Goal: Check status: Check status

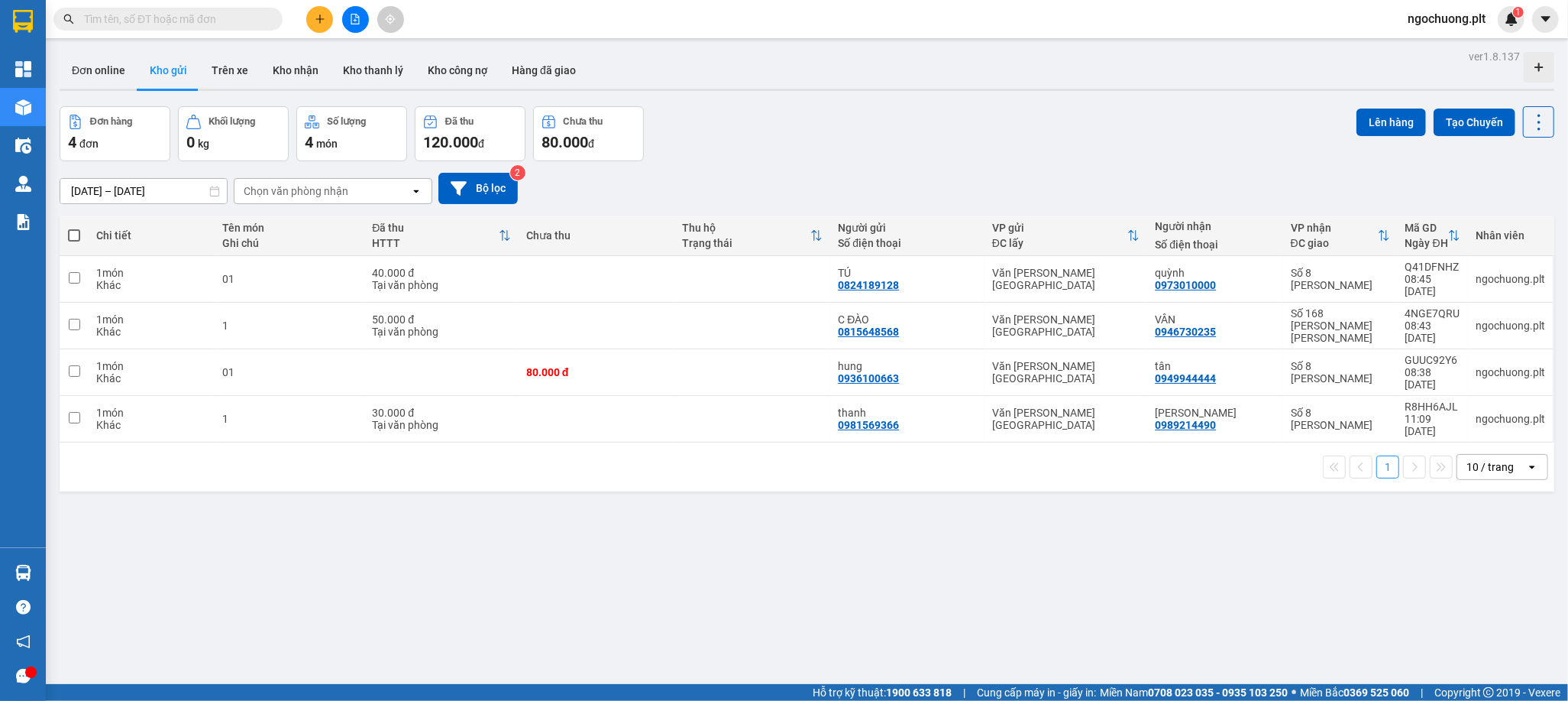
click at [141, 194] on input "[DATE] – [DATE]" at bounding box center [144, 190] width 167 height 24
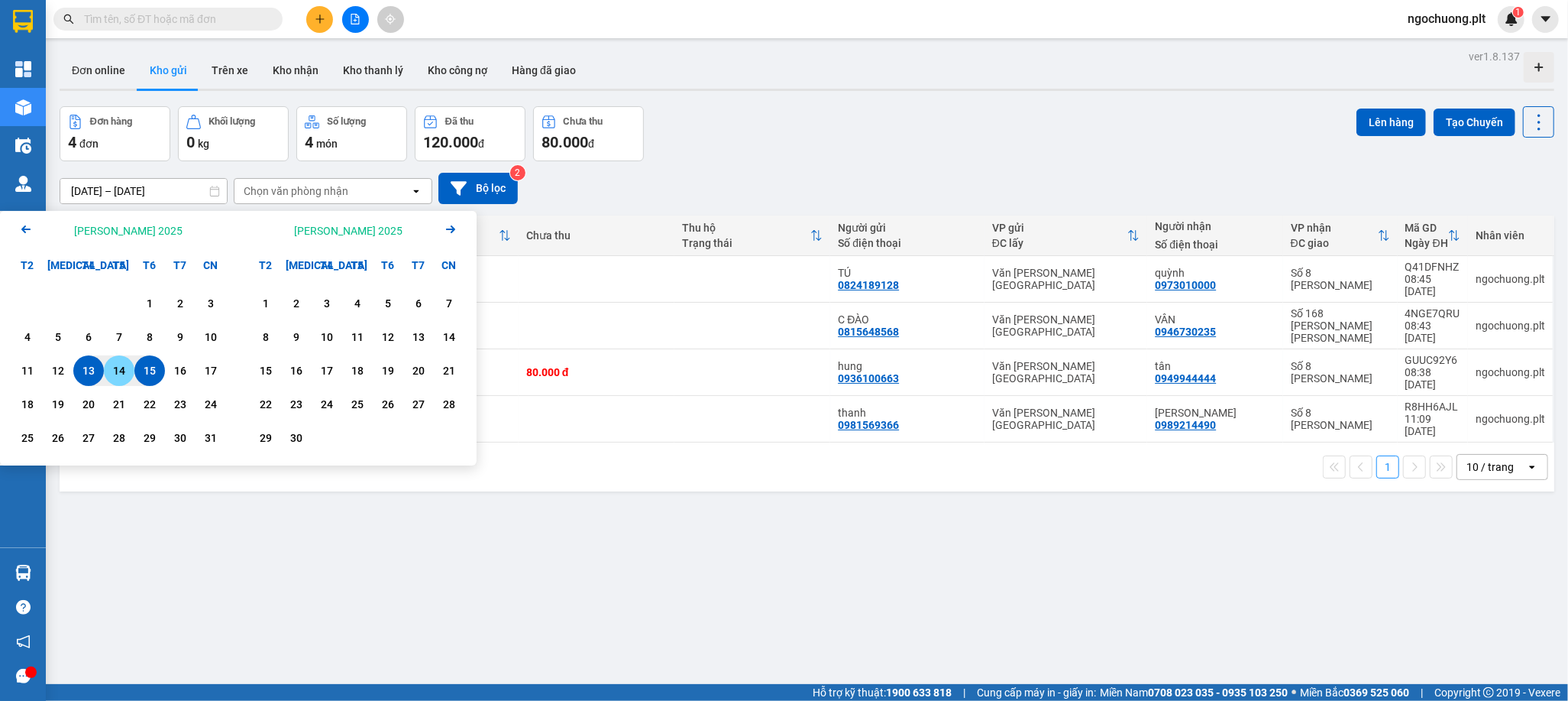
click at [115, 371] on div "14" at bounding box center [119, 371] width 21 height 19
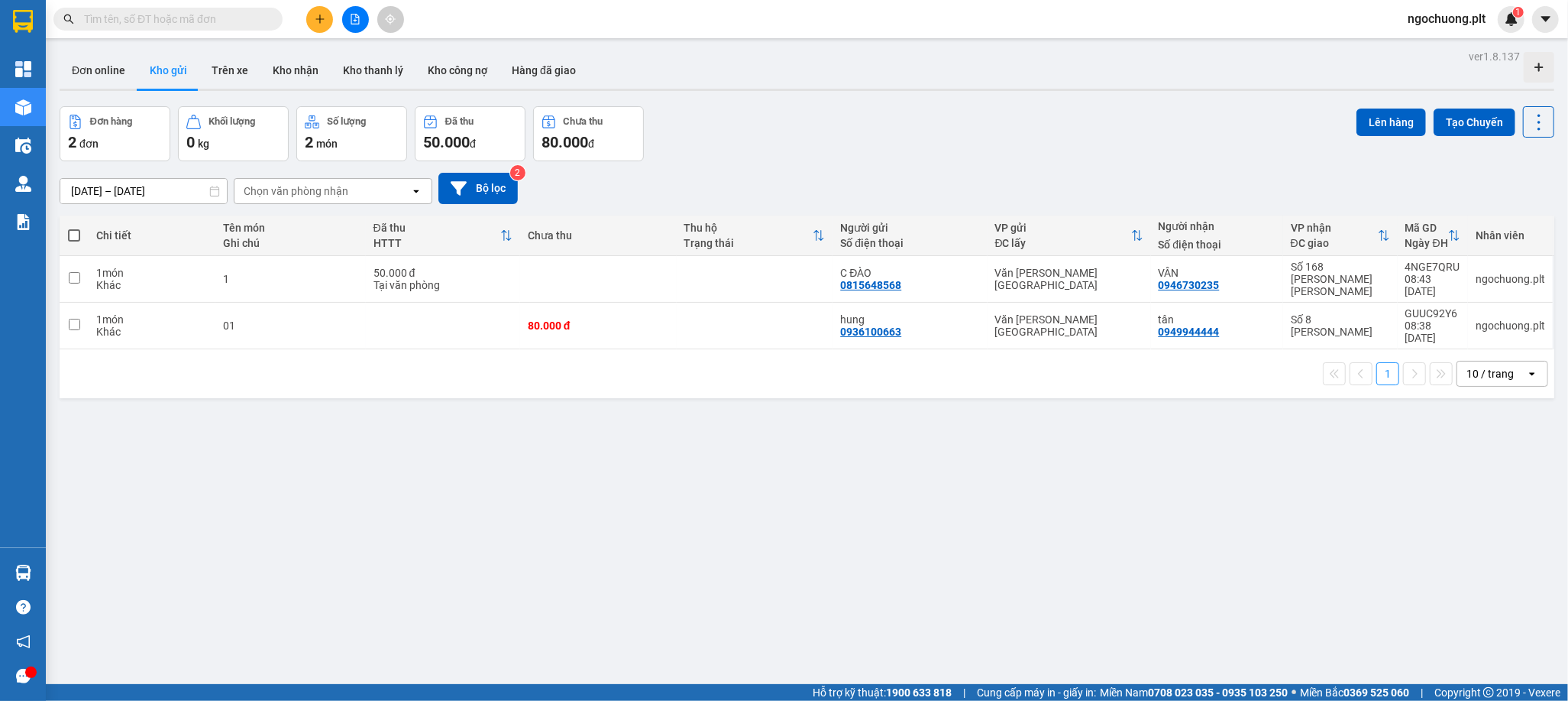
click at [137, 190] on input "[DATE] – [DATE]" at bounding box center [144, 190] width 167 height 24
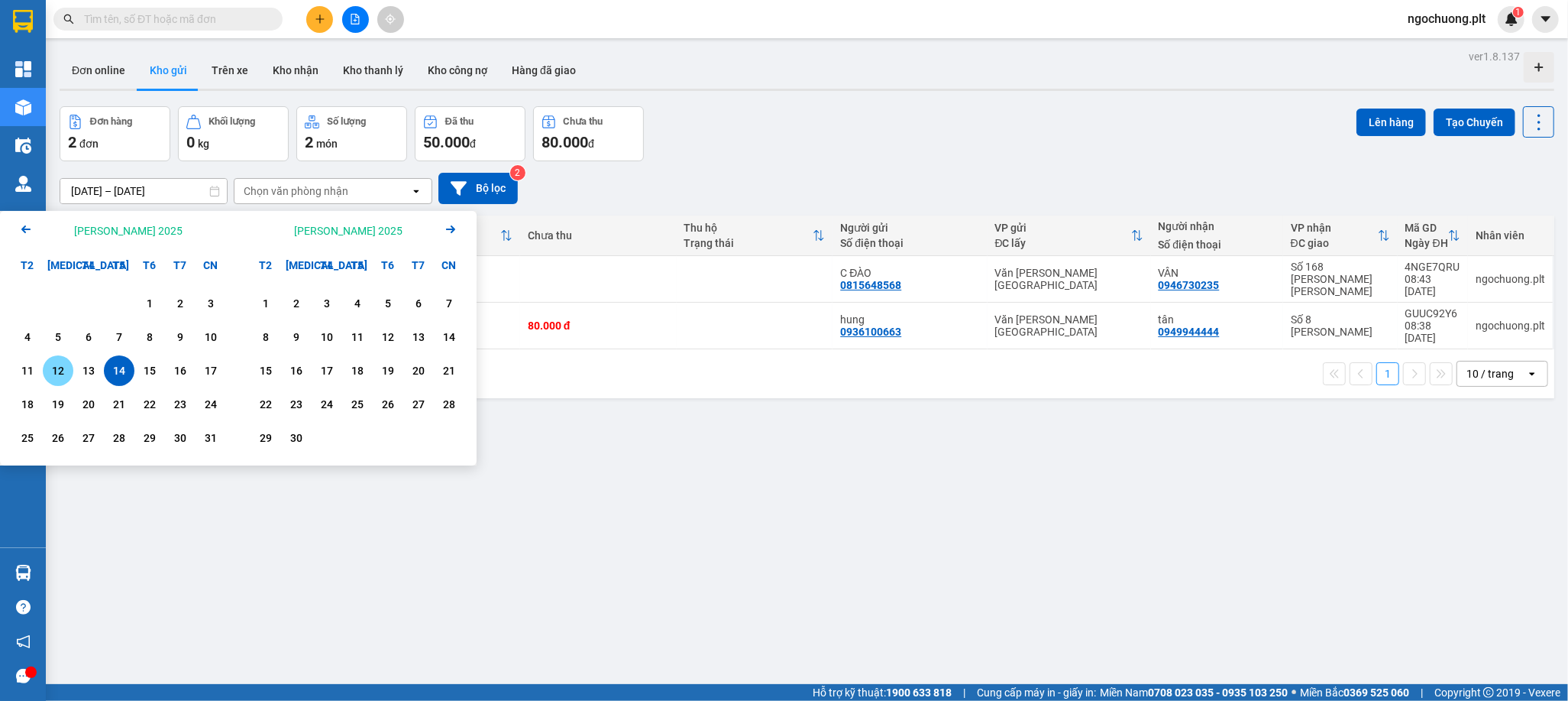
click at [55, 373] on div "12" at bounding box center [57, 371] width 21 height 19
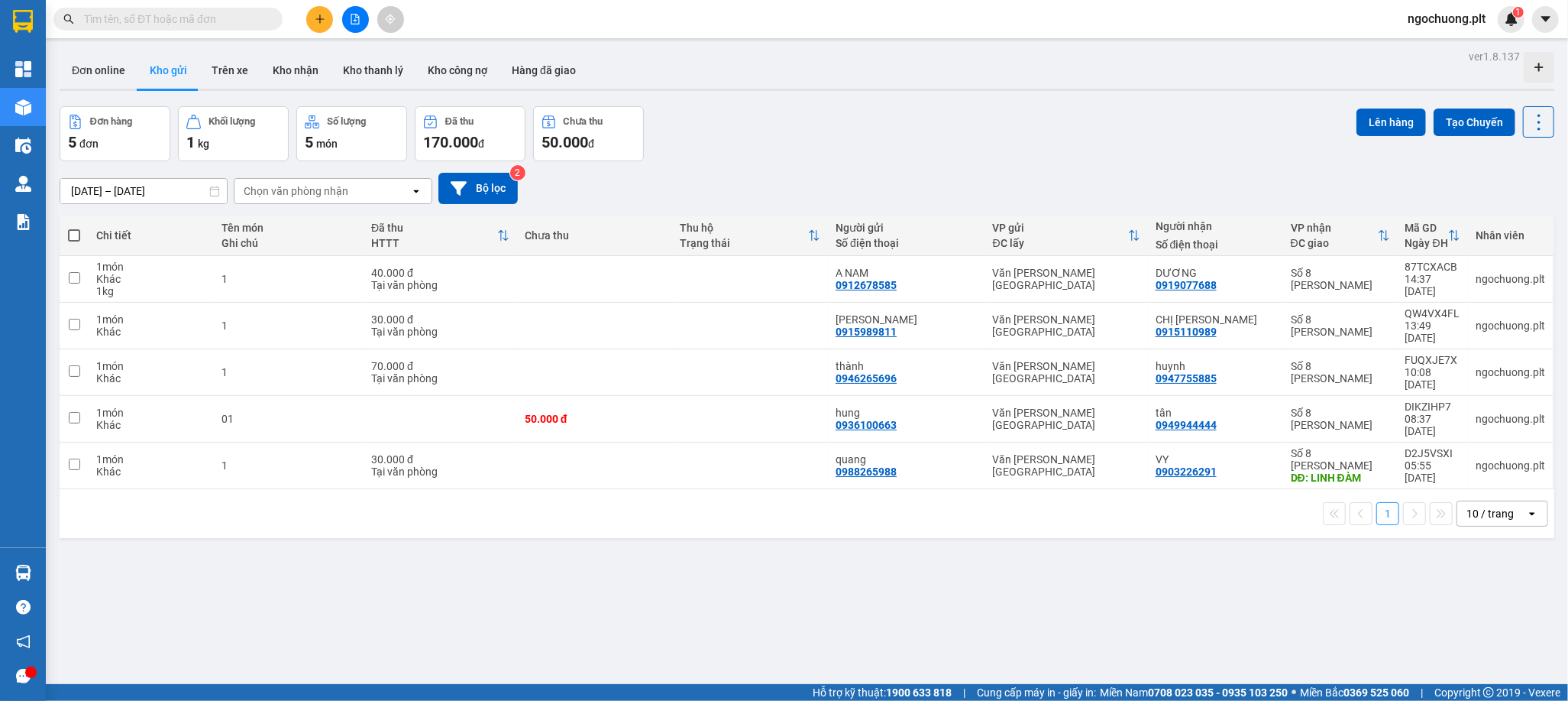
click at [120, 190] on input "[DATE] – [DATE]" at bounding box center [144, 190] width 167 height 24
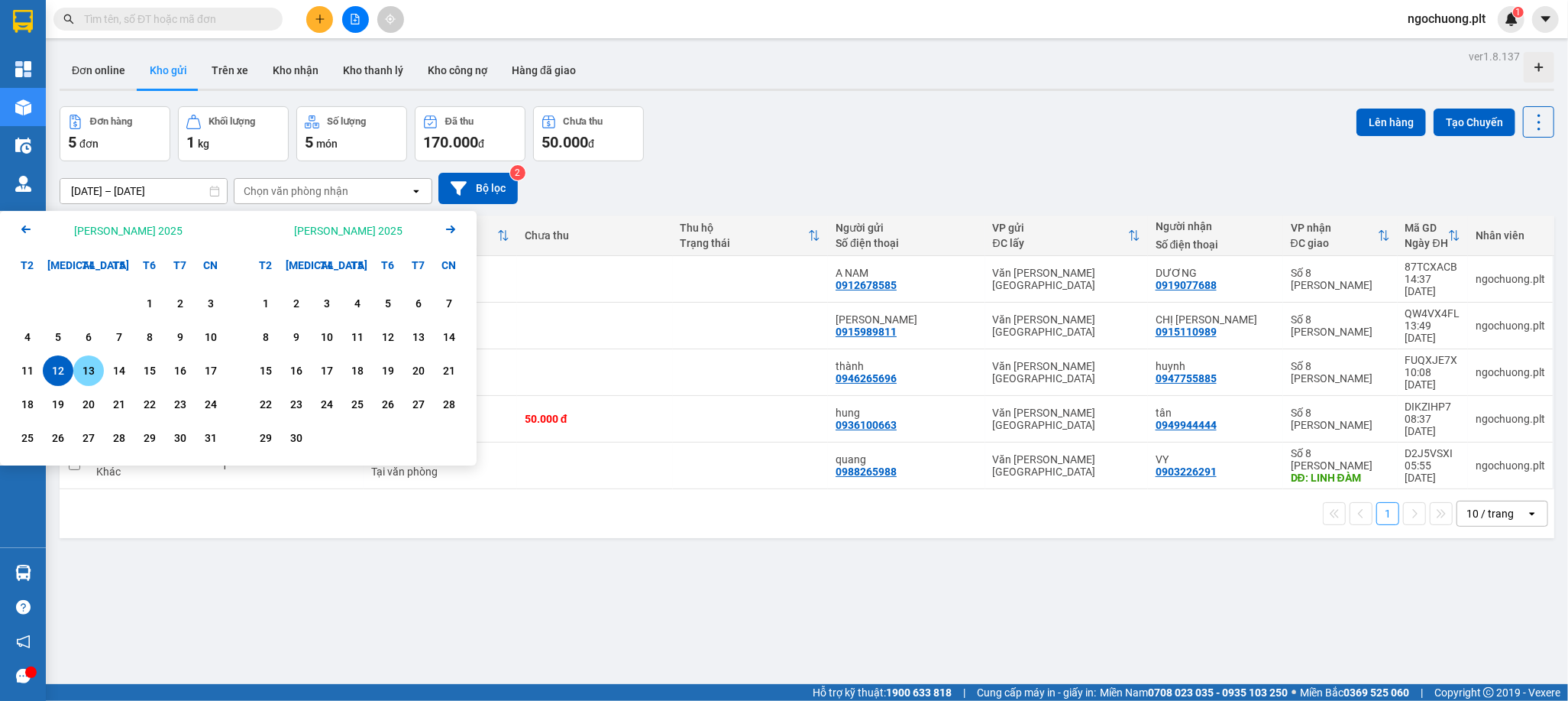
click at [84, 368] on div "13" at bounding box center [88, 371] width 21 height 19
type input "[DATE] – [DATE]"
